Goal: Task Accomplishment & Management: Manage account settings

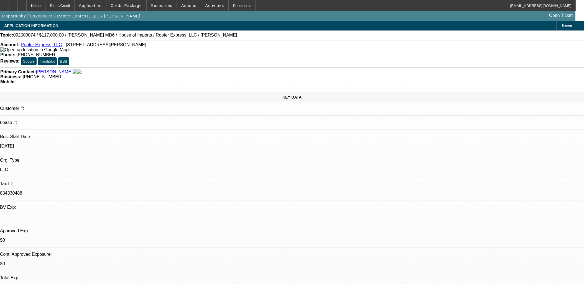
select select "0.1"
select select "0"
select select "2"
select select "0"
select select "6"
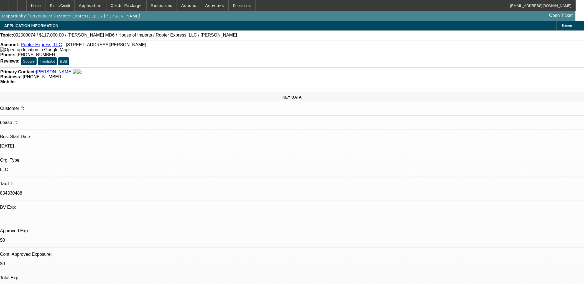
select select "0.1"
select select "0"
select select "2"
select select "0"
select select "6"
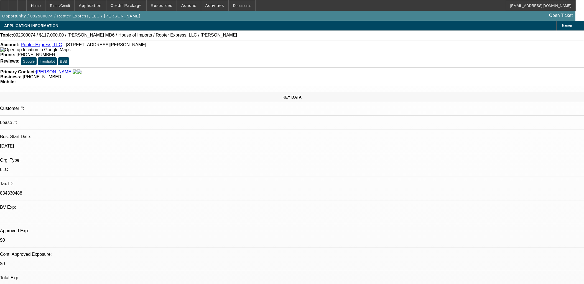
select select "0"
select select "3"
select select "0"
select select "6"
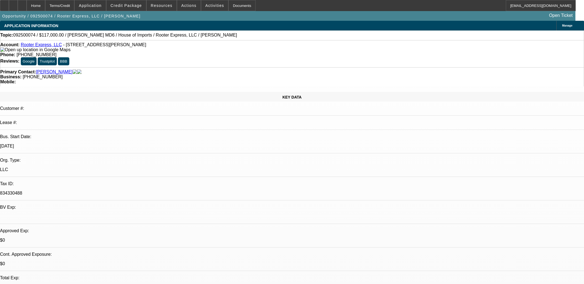
select select "0"
select select "2"
select select "0"
select select "6"
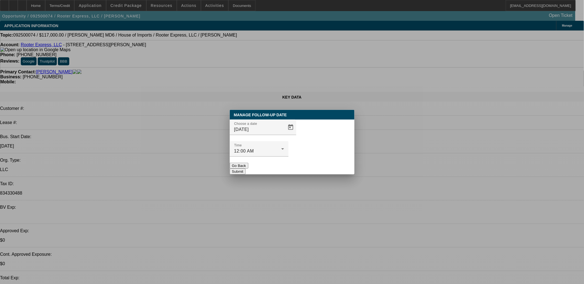
click at [246, 169] on button "Submit" at bounding box center [238, 172] width 16 height 6
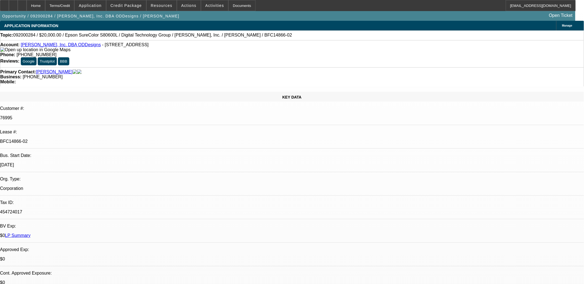
select select "0"
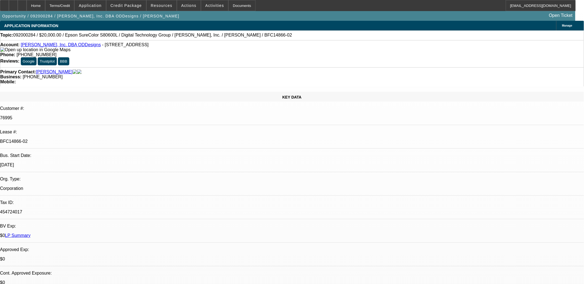
select select "0"
select select "1"
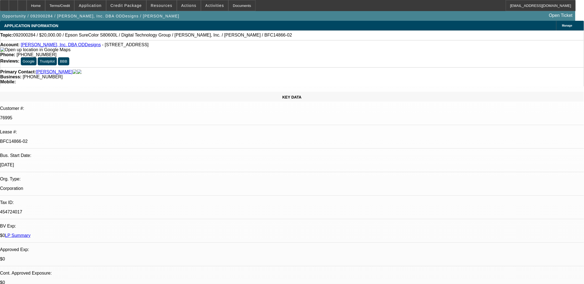
select select "1"
select select "6"
select select "1"
select select "6"
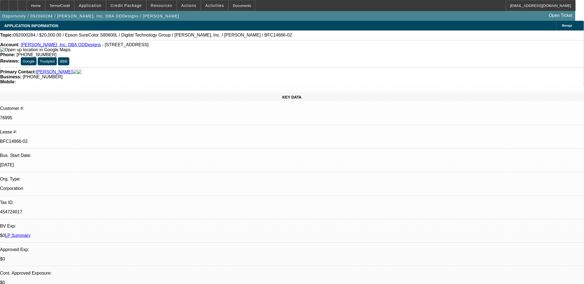
select select "1"
select select "6"
click at [91, 139] on p "BFC14866-02" at bounding box center [292, 141] width 584 height 5
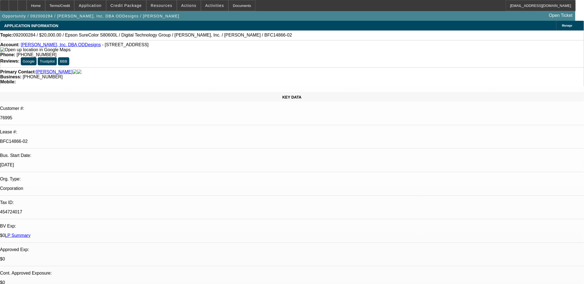
click at [91, 139] on p "BFC14866-02" at bounding box center [292, 141] width 584 height 5
copy div "BFC14866-02"
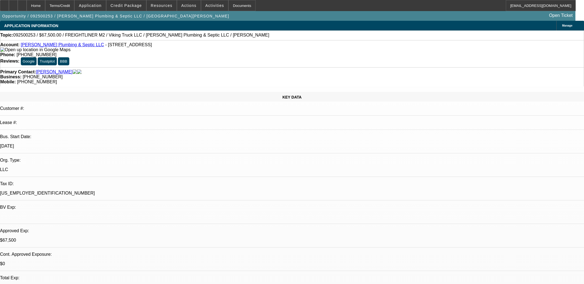
select select "2"
select select "0"
select select "6"
select select "0.1"
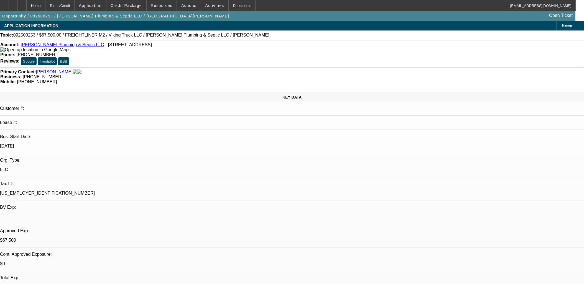
select select "2"
select select "0"
select select "6"
select select "0.1"
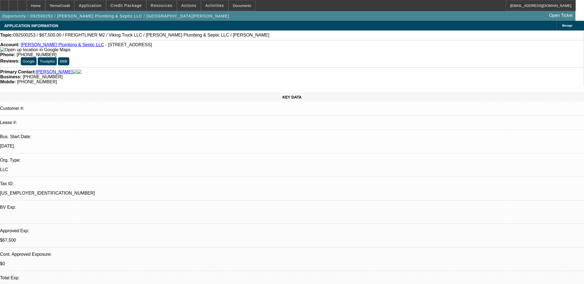
select select "2"
select select "0"
select select "6"
select select "0.1"
select select "0"
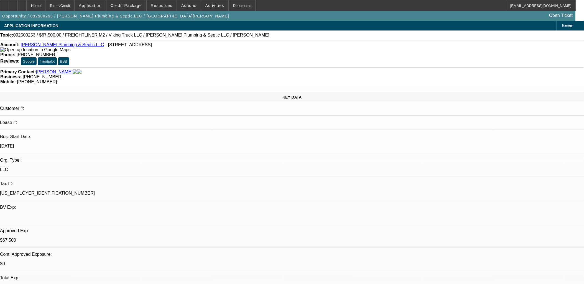
select select "3"
select select "0"
select select "6"
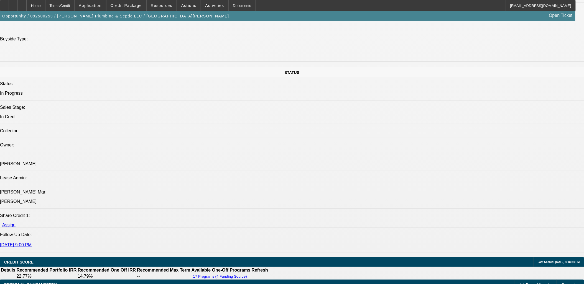
scroll to position [678, 0]
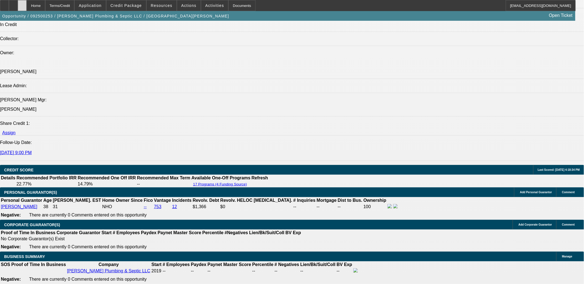
click at [27, 4] on div at bounding box center [22, 5] width 9 height 11
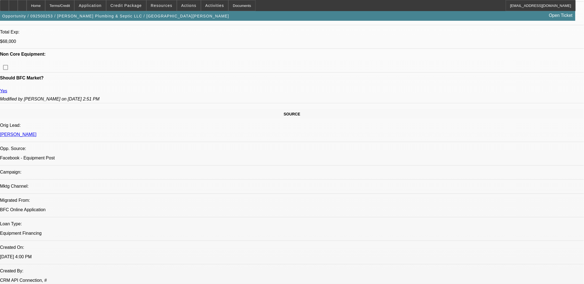
select select "0"
select select "2"
select select "0"
select select "0.1"
select select "2"
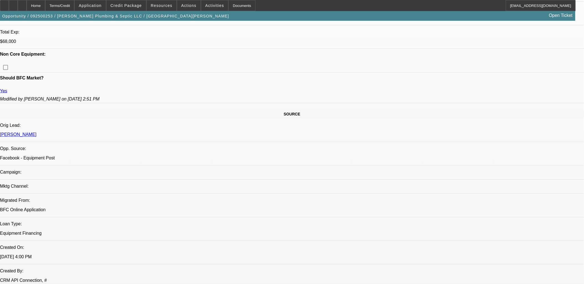
select select "0"
select select "0.1"
select select "0"
select select "0.1"
select select "0"
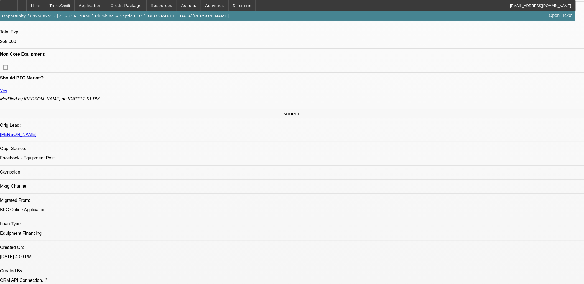
select select "0"
select select "1"
select select "2"
select select "6"
select select "1"
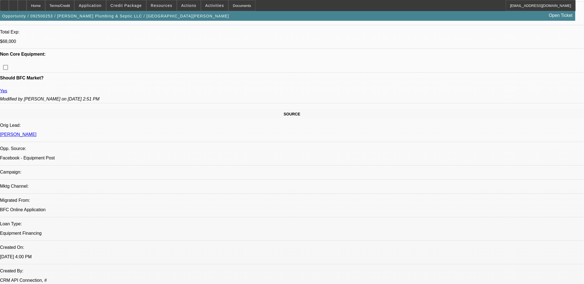
select select "2"
select select "6"
select select "1"
select select "2"
select select "6"
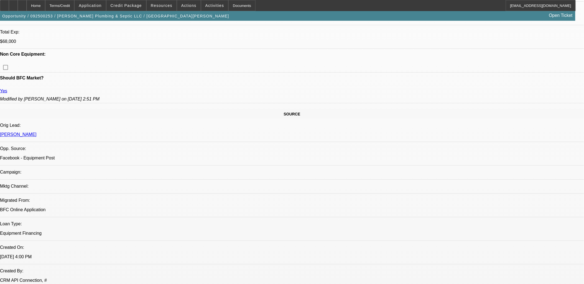
select select "1"
select select "3"
select select "6"
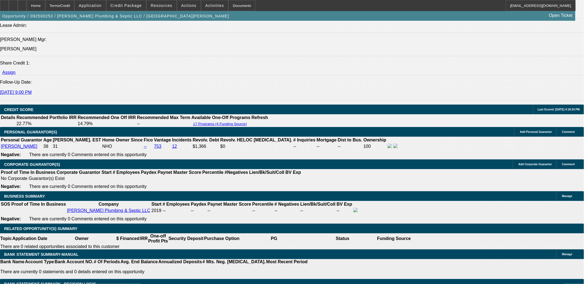
scroll to position [708, 0]
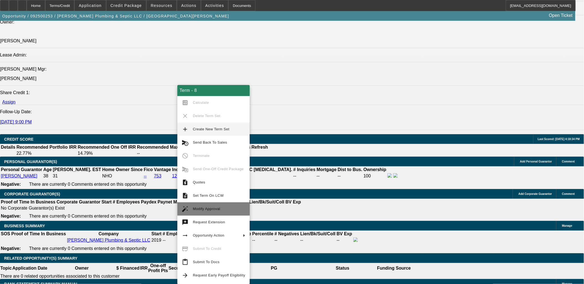
click at [206, 205] on button "auto_fix_high Modify Approval" at bounding box center [213, 209] width 72 height 13
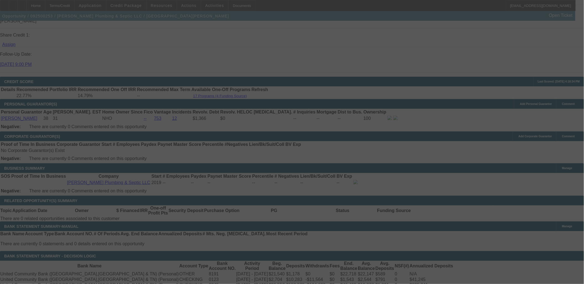
scroll to position [770, 0]
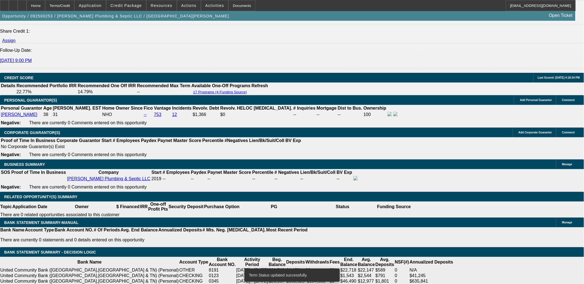
select select "0.1"
select select "2"
select select "0"
select select "6"
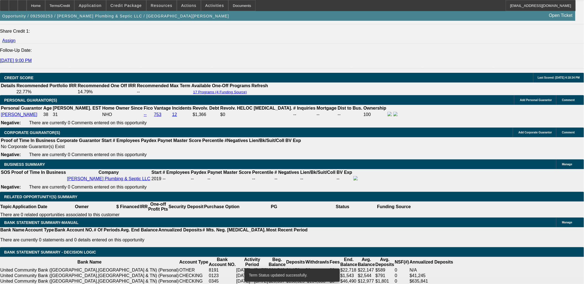
select select "0"
select select "2"
select select "0"
select select "6"
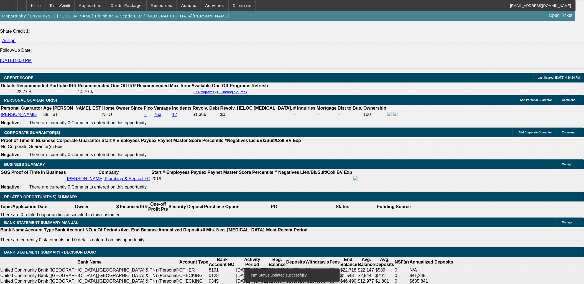
select select "0.1"
select select "2"
select select "0"
select select "6"
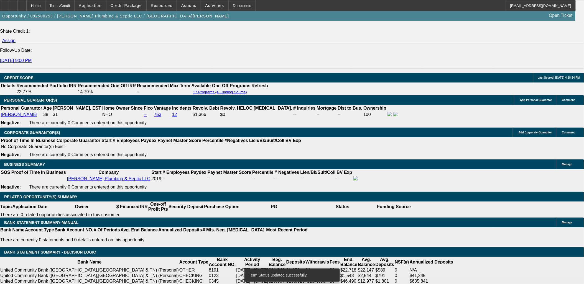
select select "0.1"
select select "2"
select select "0"
select select "6"
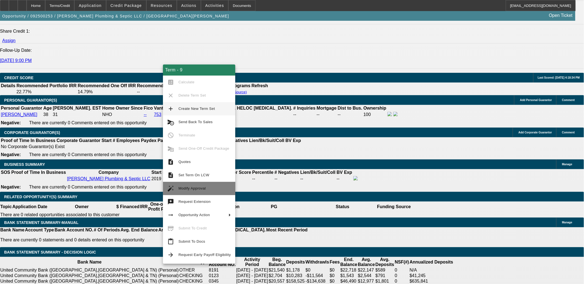
click at [194, 184] on button "auto_fix_high Modify Approval" at bounding box center [199, 188] width 72 height 13
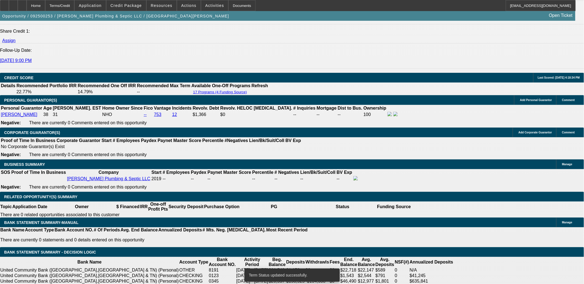
select select "0"
select select "2"
select select "0"
select select "6"
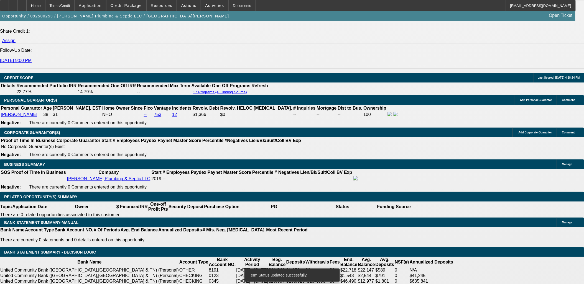
select select "0.1"
select select "2"
select select "0"
select select "6"
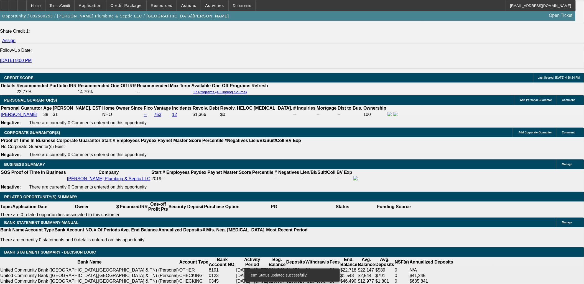
select select "0"
select select "2"
select select "0"
select select "6"
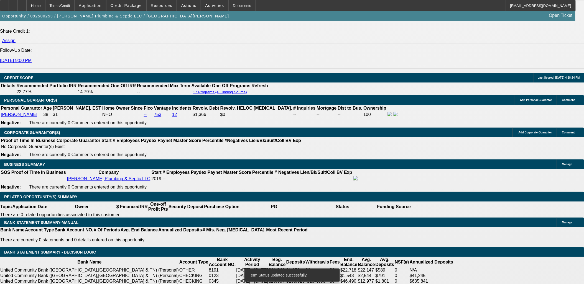
select select "0.1"
select select "2"
select select "0"
select select "6"
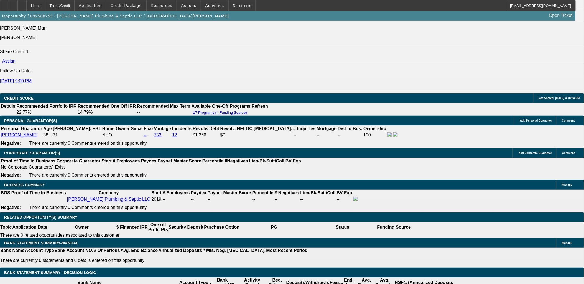
scroll to position [739, 0]
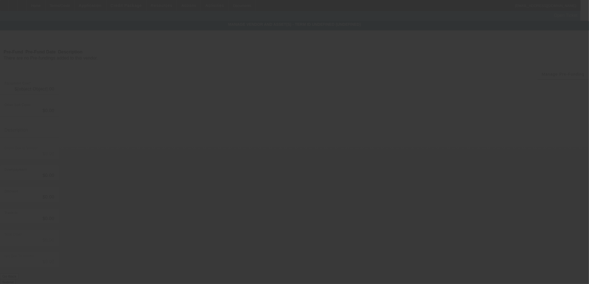
type input "$75,000.00"
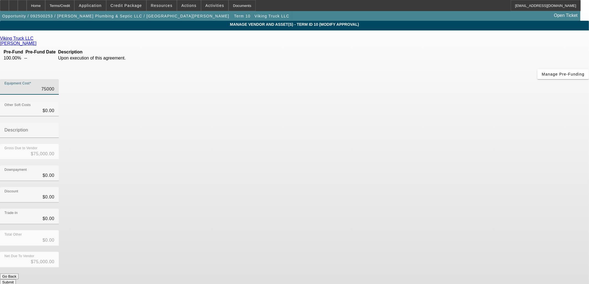
click at [54, 86] on input "75000" at bounding box center [29, 89] width 50 height 7
type input "6"
type input "$6.00"
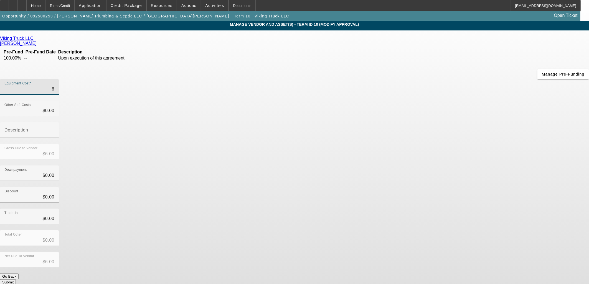
type input "69"
type input "$69.00"
type input "699"
type input "$699.00"
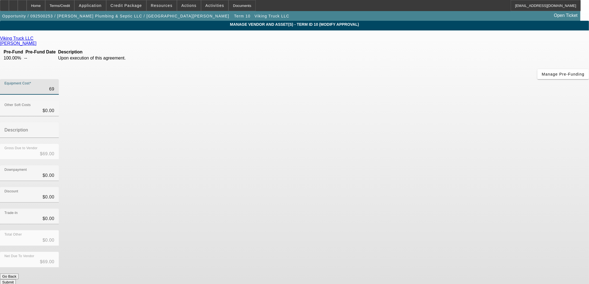
type input "$699.00"
type input "6990"
type input "$6,990.00"
type input "69900"
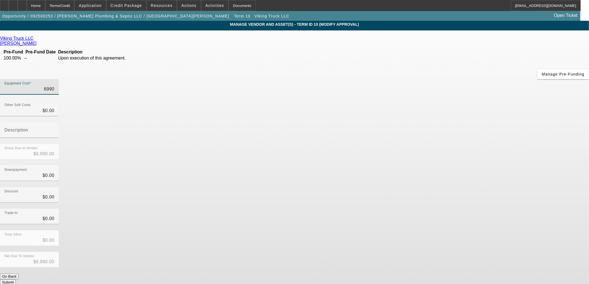
type input "$69,900.00"
drag, startPoint x: 392, startPoint y: 111, endPoint x: 414, endPoint y: 161, distance: 54.4
click at [393, 166] on div "Downpayment $0.00" at bounding box center [294, 177] width 589 height 22
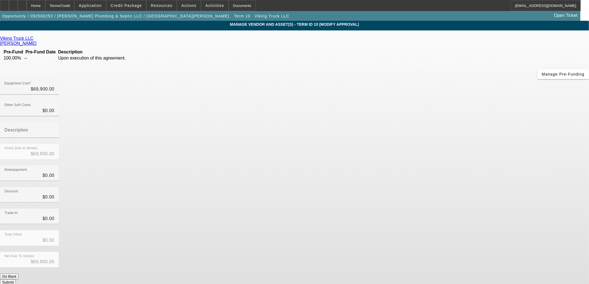
click at [16, 280] on button "Submit" at bounding box center [8, 283] width 16 height 6
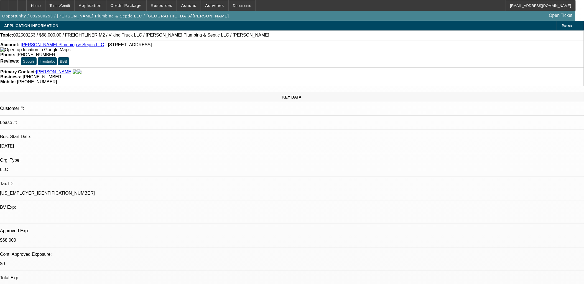
select select "0"
select select "2"
select select "0"
select select "6"
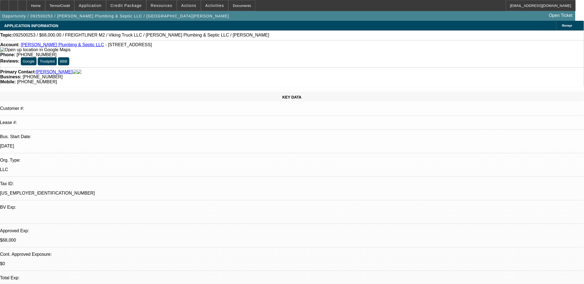
select select "0.1"
select select "2"
select select "0"
select select "6"
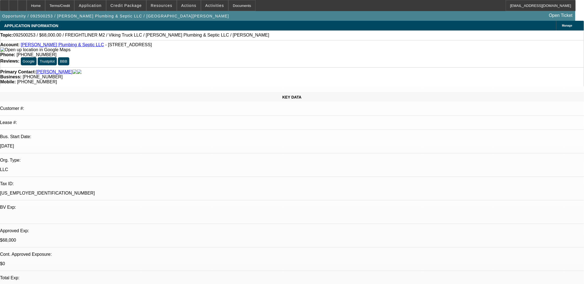
select select "0"
select select "2"
select select "0"
select select "6"
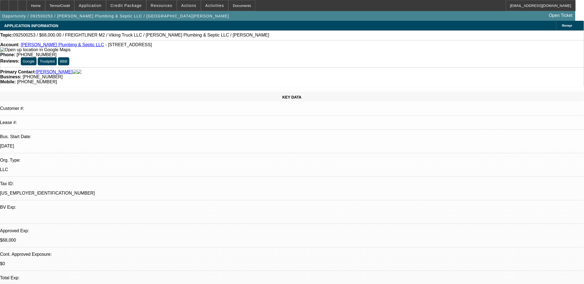
select select "0.1"
select select "2"
select select "0"
select select "6"
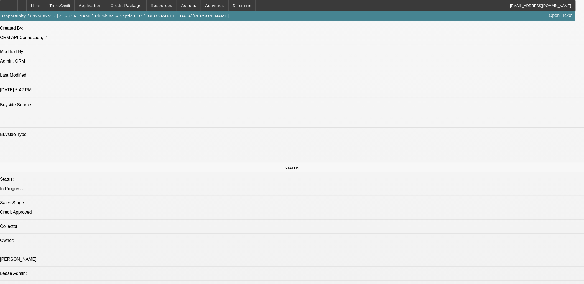
scroll to position [554, 0]
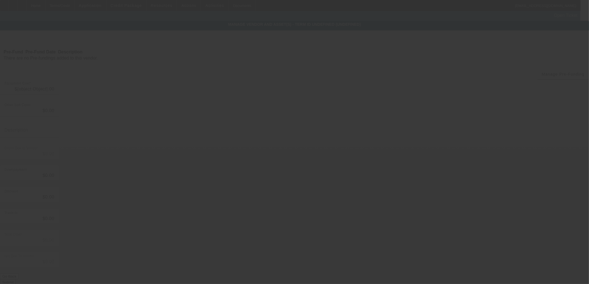
type input "$75,000.00"
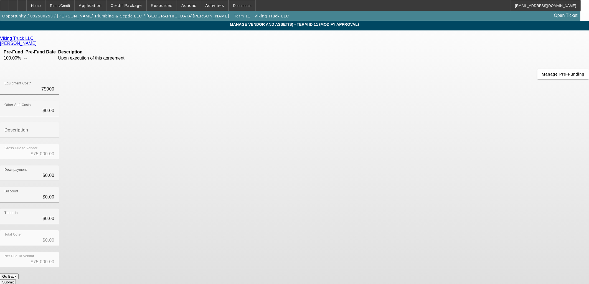
click at [54, 86] on input "75000" at bounding box center [29, 89] width 50 height 7
type input "6"
type input "$6.00"
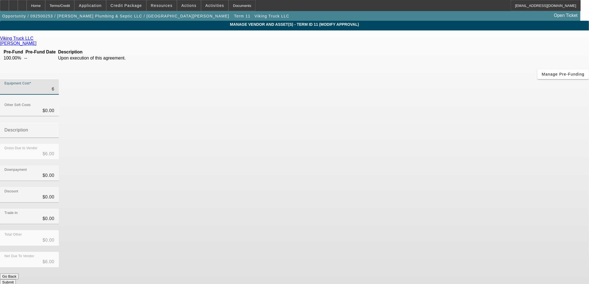
type input "69"
type input "$69.00"
type input "699"
type input "$699.00"
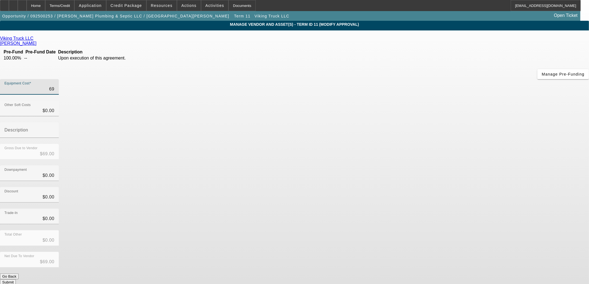
type input "$699.00"
type input "6990"
type input "$6,990.00"
type input "69900"
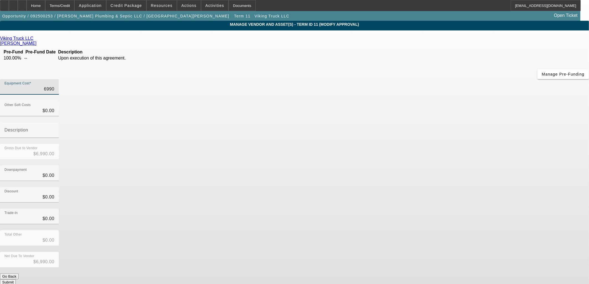
type input "$69,900.00"
click at [393, 144] on div "Gross Due to Vendor $69,900.00" at bounding box center [294, 155] width 589 height 22
click at [16, 280] on button "Submit" at bounding box center [8, 283] width 16 height 6
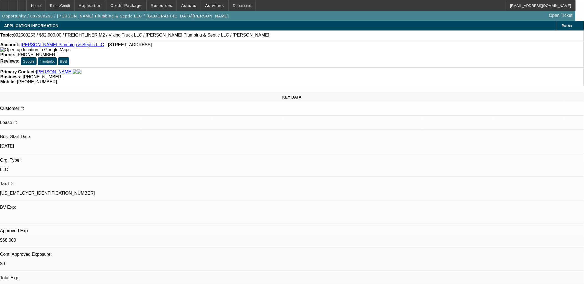
select select "0"
select select "2"
select select "0"
select select "6"
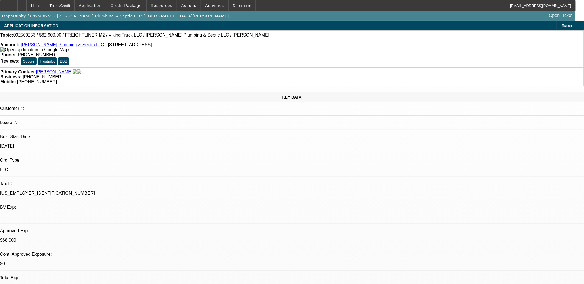
select select "0.1"
select select "2"
select select "0"
select select "6"
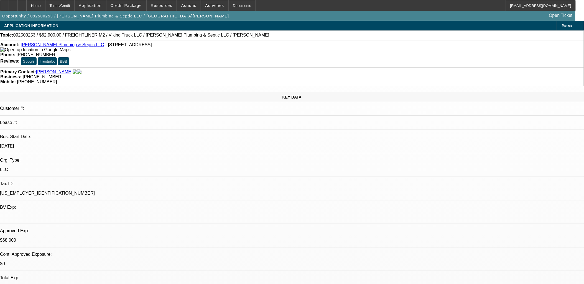
select select "0"
select select "2"
select select "0"
select select "6"
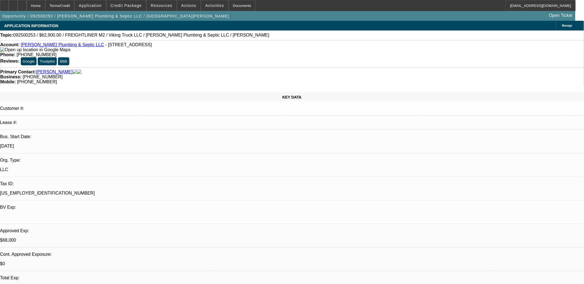
select select "0.1"
select select "2"
select select "0"
select select "6"
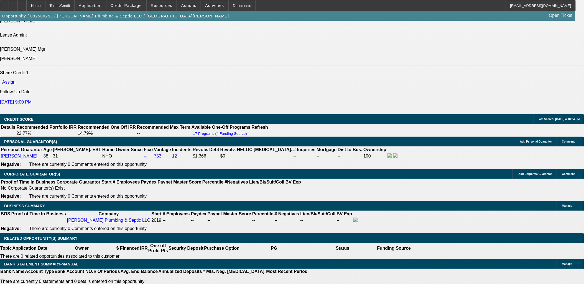
scroll to position [739, 0]
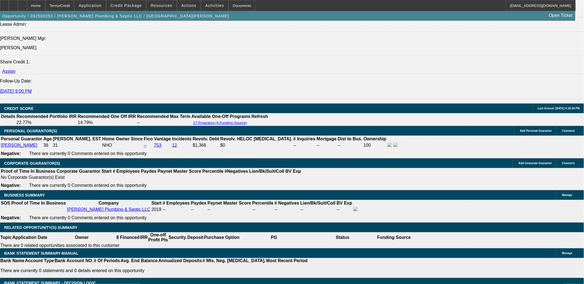
type input "22"
type input "$44.00"
type input "UNKNOWN"
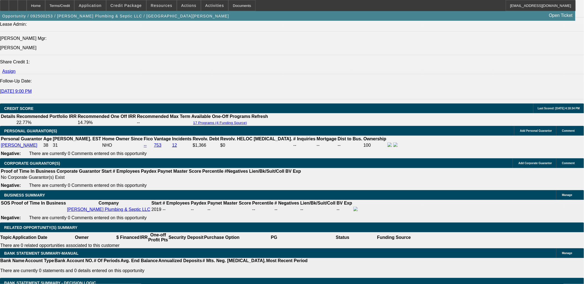
type input "220"
type input "2209"
type input "$4,418.00"
type input "15.9"
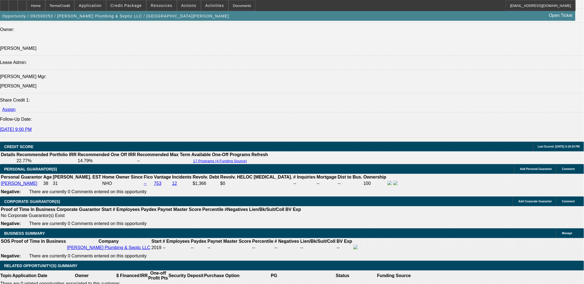
scroll to position [678, 0]
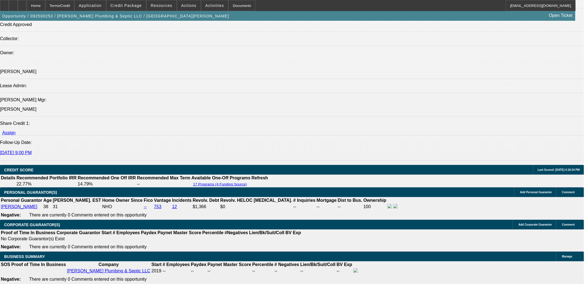
type input "$2,209.00"
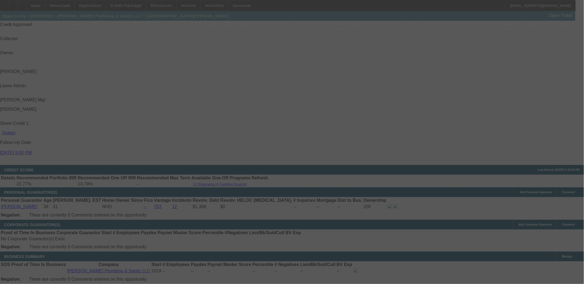
select select "0"
select select "2"
select select "0"
select select "6"
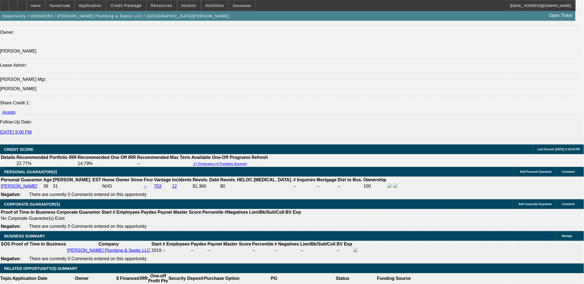
scroll to position [708, 0]
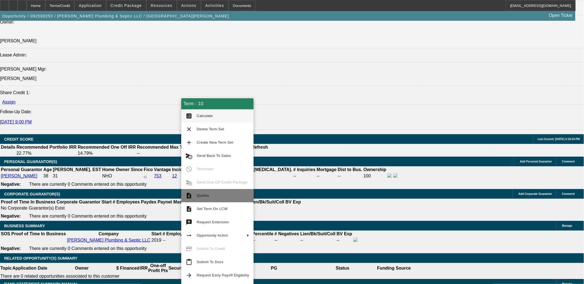
click at [211, 190] on button "request_quote Quotes" at bounding box center [217, 195] width 72 height 13
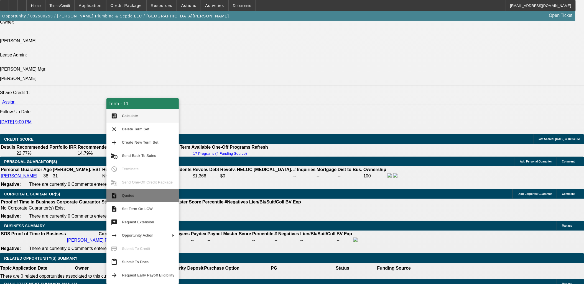
click at [135, 196] on span "Quotes" at bounding box center [148, 196] width 52 height 7
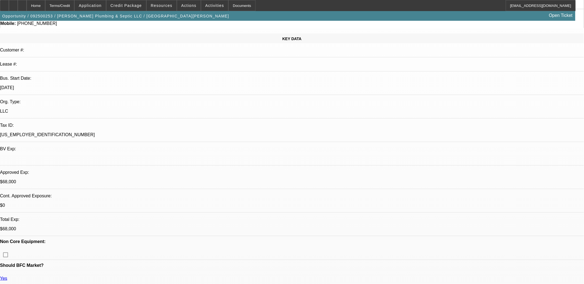
scroll to position [0, 0]
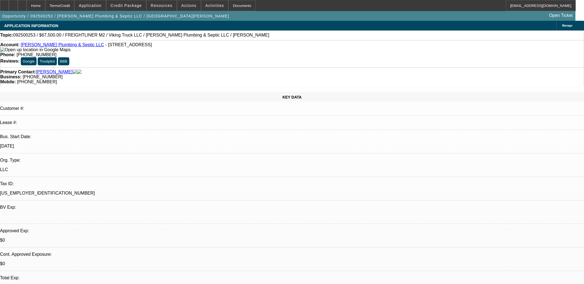
select select "0.1"
select select "2"
select select "0"
select select "6"
select select "0.1"
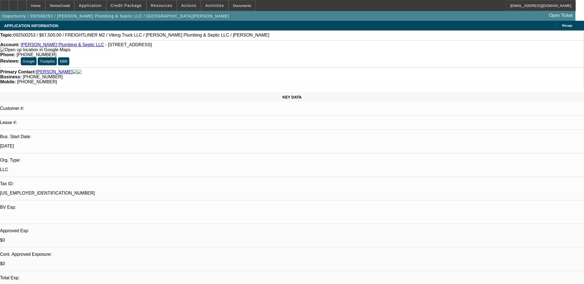
select select "0"
select select "3"
select select "0"
select select "6"
select select "0.1"
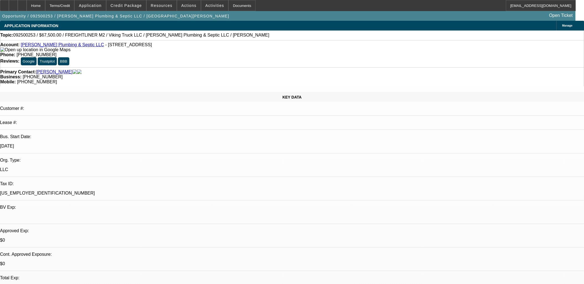
select select "0"
select select "3"
select select "0"
select select "6"
select select "0.1"
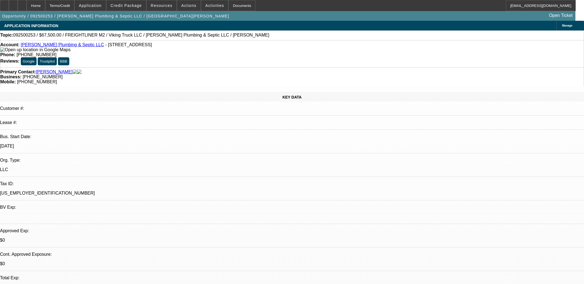
select select "0"
select select "3"
select select "0"
select select "6"
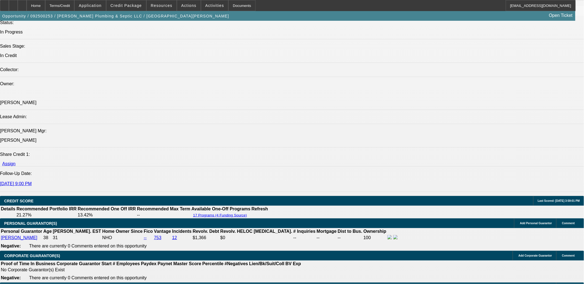
scroll to position [739, 0]
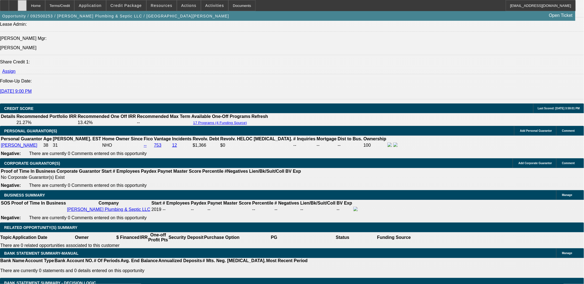
click at [22, 4] on icon at bounding box center [22, 4] width 0 height 0
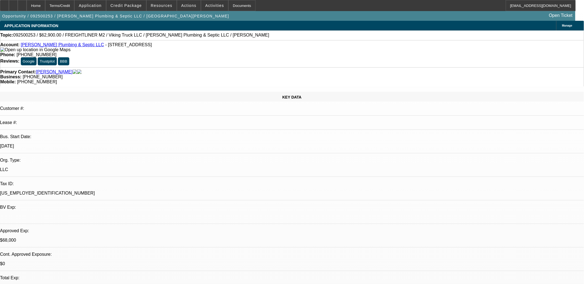
select select "0"
select select "2"
select select "0"
select select "0.1"
select select "2"
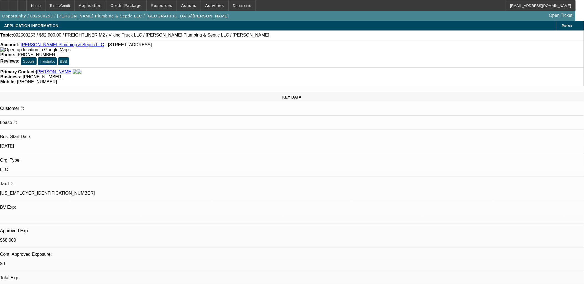
select select "0"
select select "2"
select select "0"
select select "0.1"
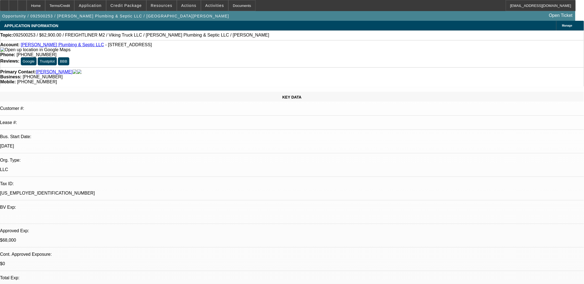
select select "2"
select select "0"
select select "1"
select select "2"
select select "6"
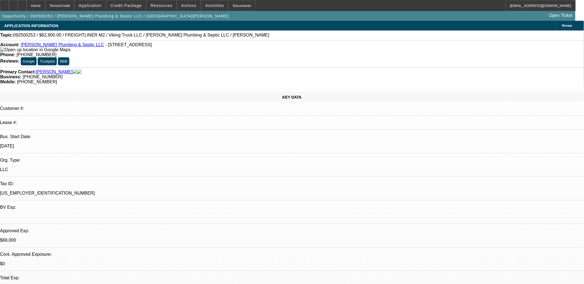
select select "1"
select select "2"
select select "6"
select select "1"
select select "2"
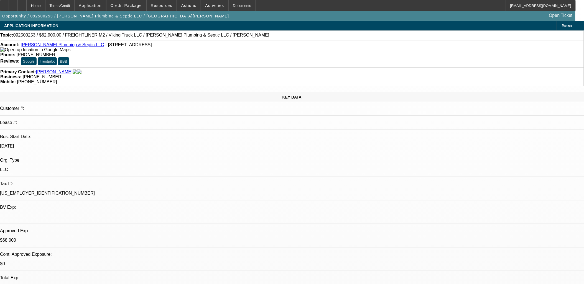
select select "6"
select select "1"
select select "2"
select select "6"
